Goal: Find specific page/section: Find specific page/section

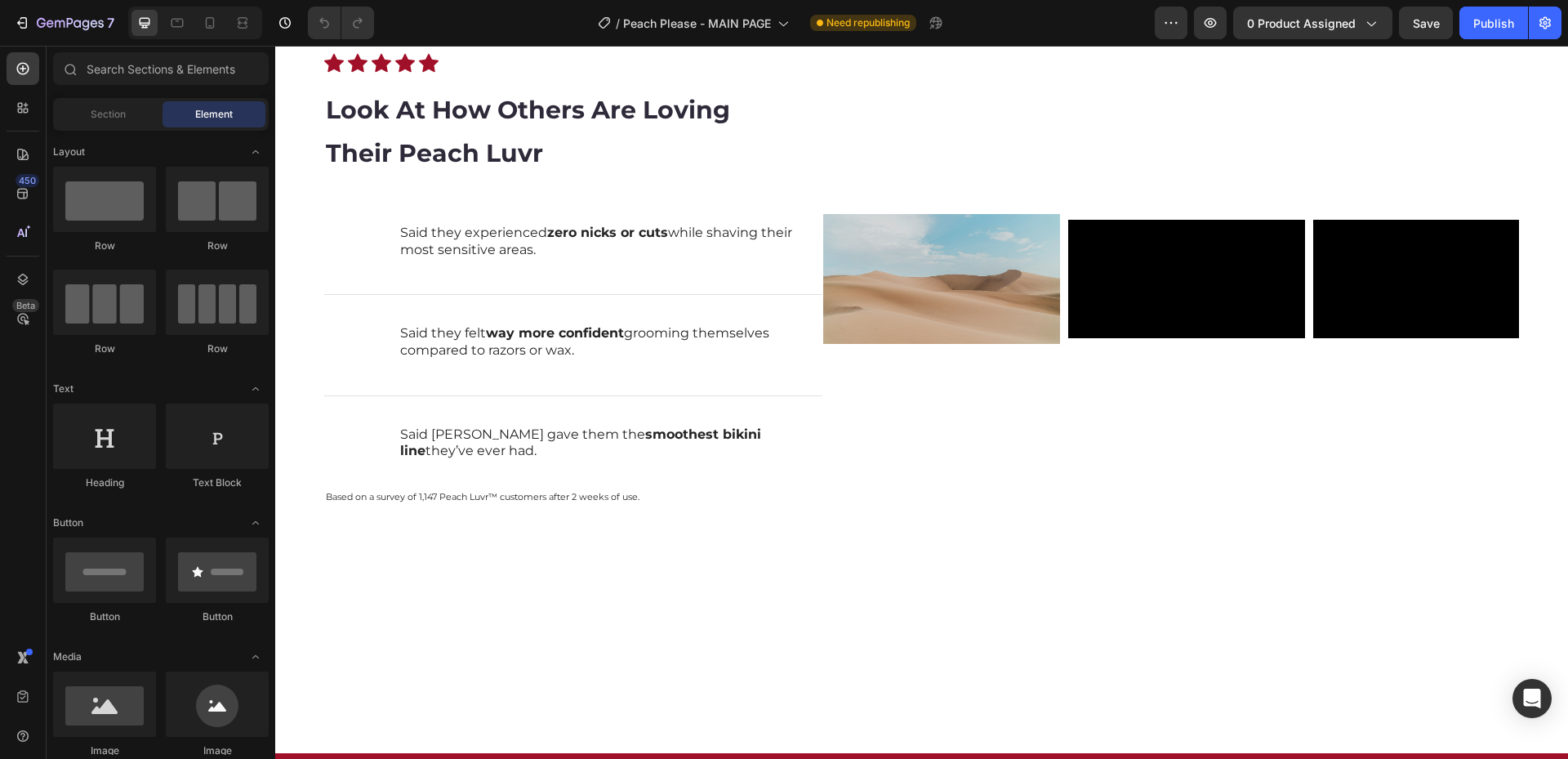
scroll to position [245, 0]
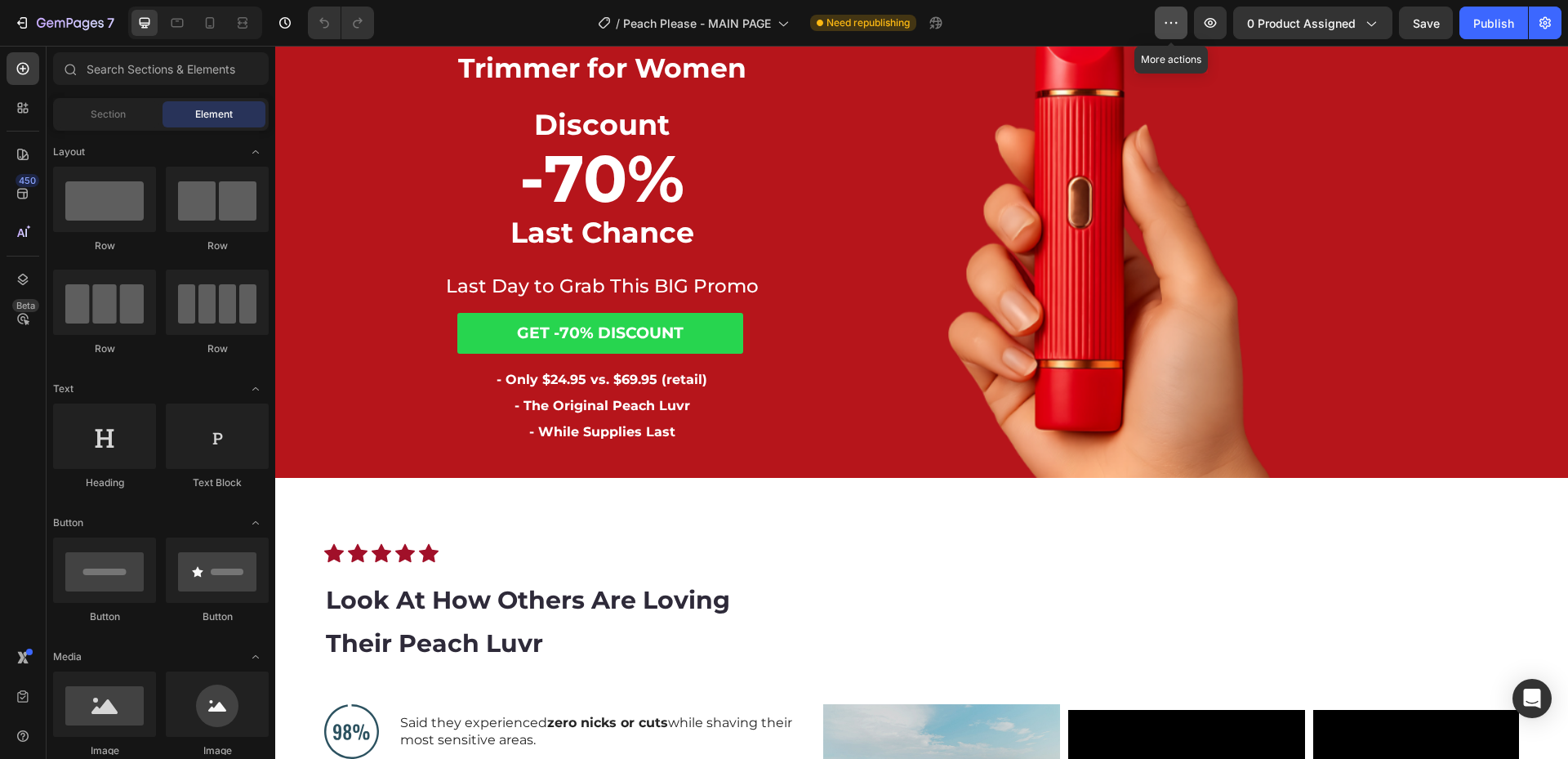
click at [1175, 29] on icon "button" at bounding box center [1171, 23] width 16 height 16
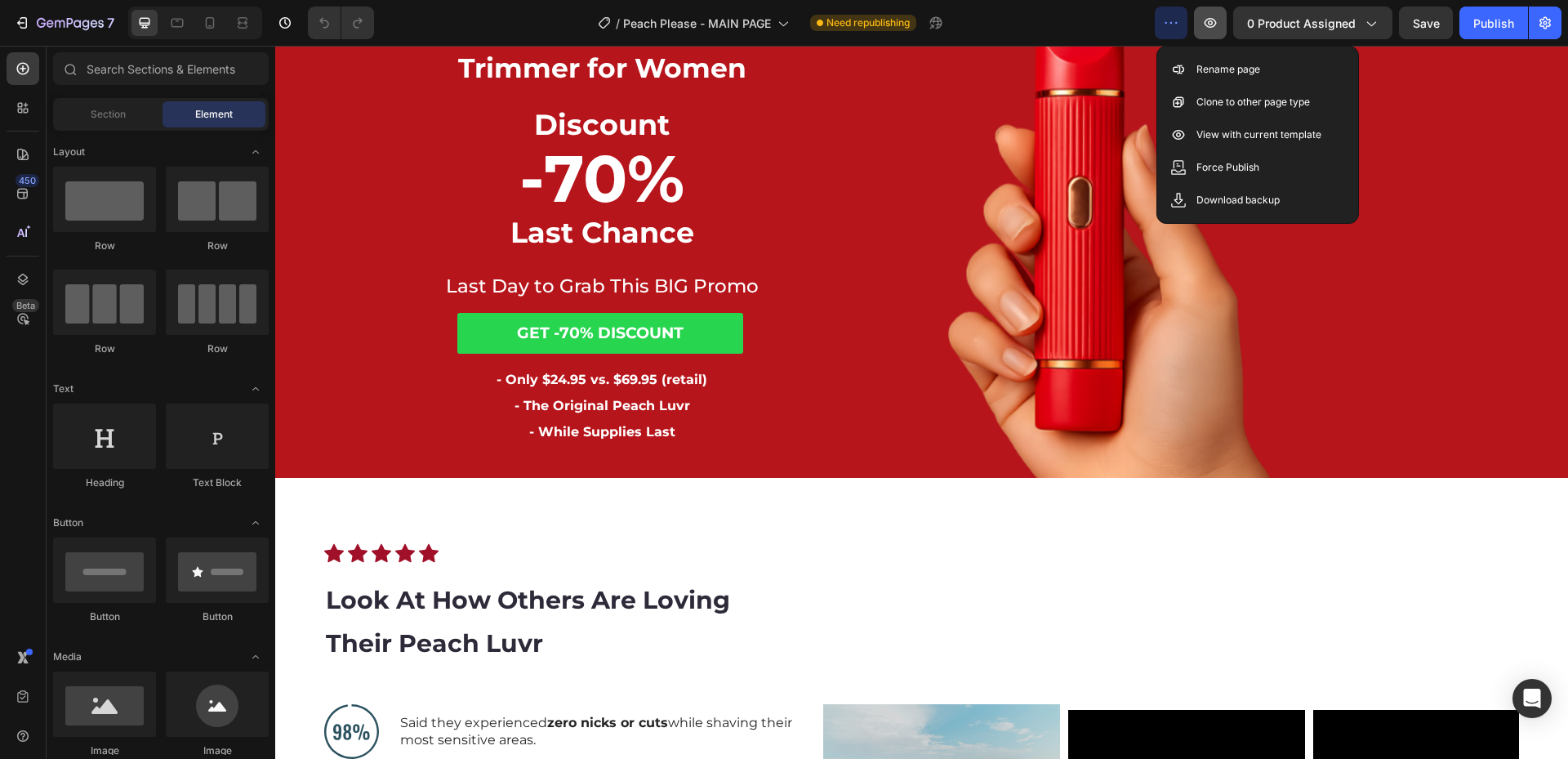
drag, startPoint x: 1022, startPoint y: 13, endPoint x: 1201, endPoint y: 27, distance: 179.5
click at [1025, 13] on div "/ Peach Please - MAIN PAGE Need republishing" at bounding box center [770, 23] width 768 height 33
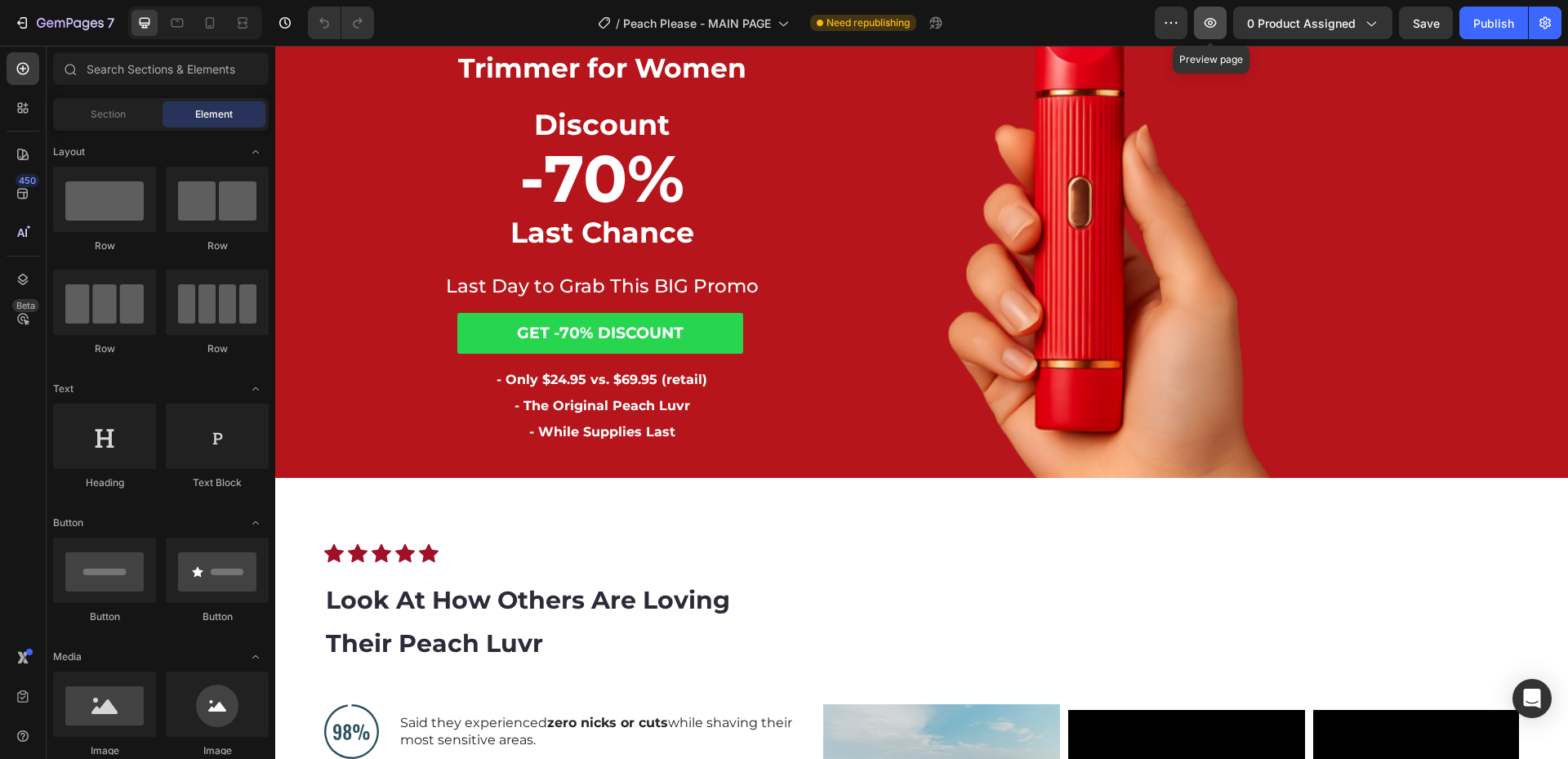
click at [1205, 22] on icon "button" at bounding box center [1210, 23] width 16 height 16
click at [56, 27] on icon "button" at bounding box center [71, 24] width 67 height 14
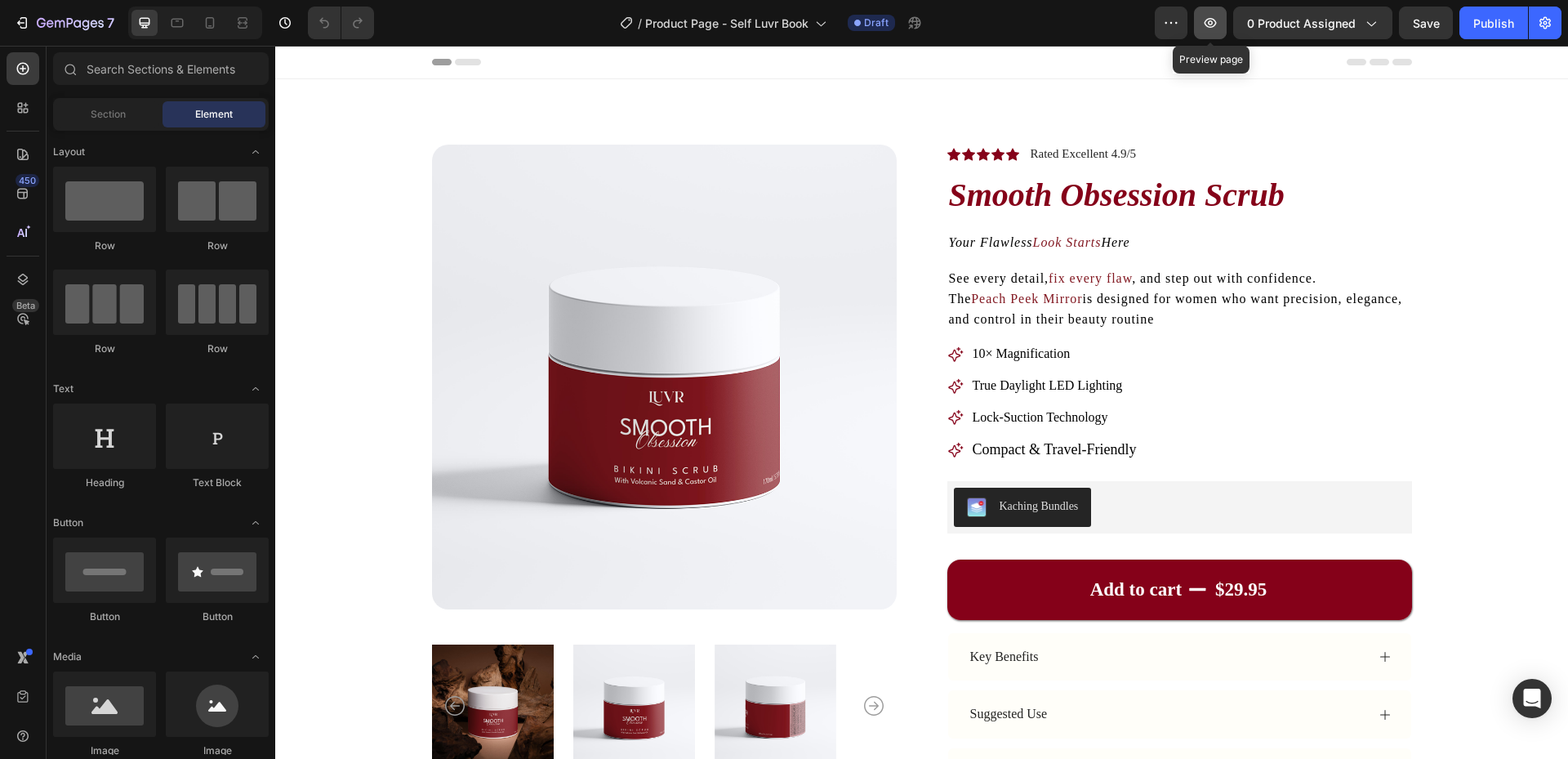
click at [1222, 24] on button "button" at bounding box center [1210, 23] width 33 height 33
